Goal: Transaction & Acquisition: Purchase product/service

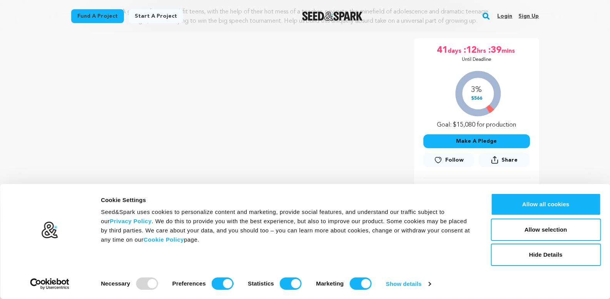
scroll to position [123, 0]
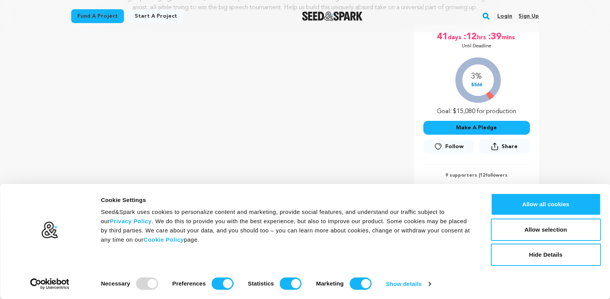
click at [436, 135] on button "Make A Pledge" at bounding box center [476, 128] width 107 height 14
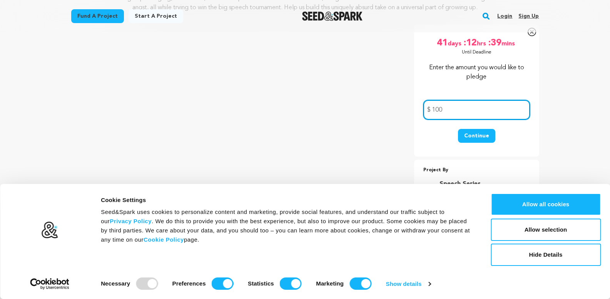
type input "100"
click at [458, 129] on button "Continue" at bounding box center [476, 136] width 37 height 14
click at [435, 157] on div "41 days :12 hrs :39 mins Until Deadline 3% $566" at bounding box center [476, 91] width 125 height 132
click at [471, 143] on button "Continue" at bounding box center [476, 136] width 37 height 14
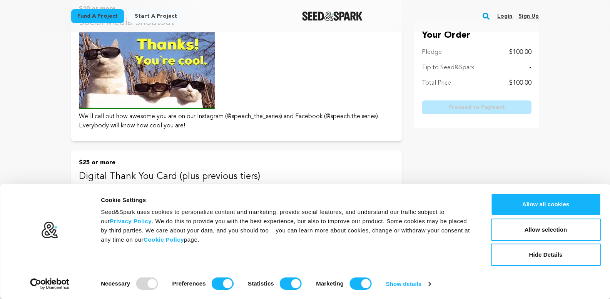
scroll to position [185, 0]
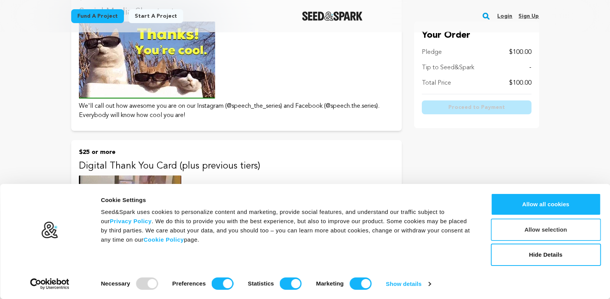
click at [573, 233] on button "Allow selection" at bounding box center [546, 230] width 110 height 22
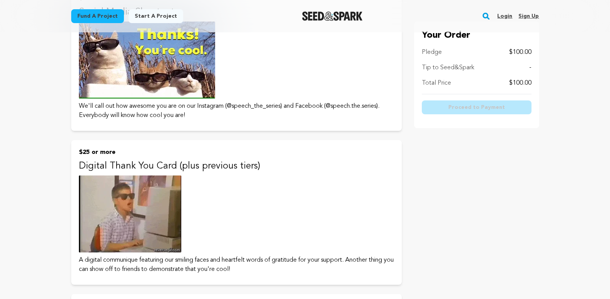
drag, startPoint x: 600, startPoint y: 165, endPoint x: 611, endPoint y: 165, distance: 10.8
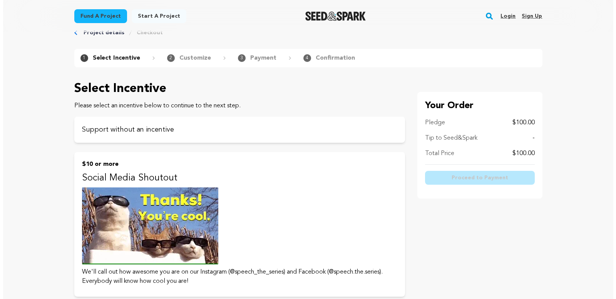
scroll to position [0, 0]
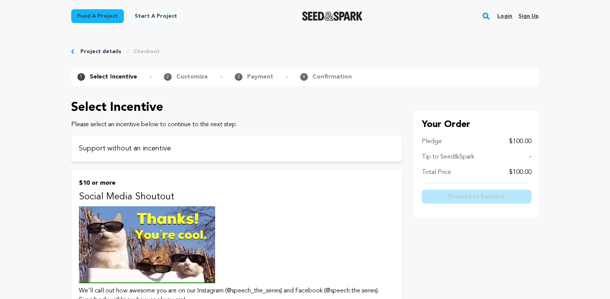
click at [430, 122] on p "Your Order" at bounding box center [477, 125] width 110 height 12
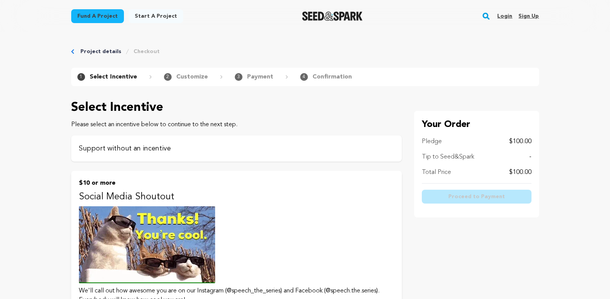
click at [154, 151] on p "Support without an incentive" at bounding box center [236, 148] width 315 height 11
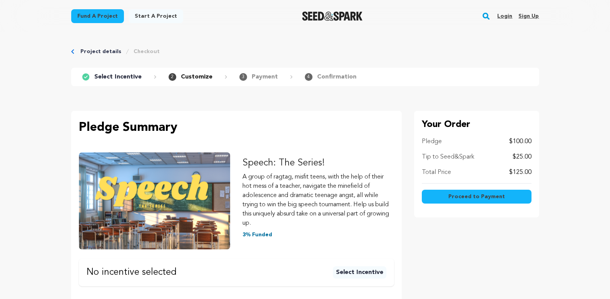
click at [449, 196] on button "Proceed to Payment" at bounding box center [477, 197] width 110 height 14
